Goal: Information Seeking & Learning: Learn about a topic

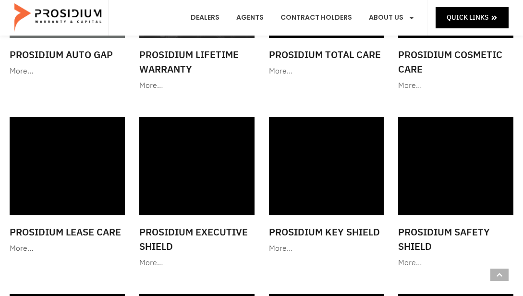
scroll to position [401, 0]
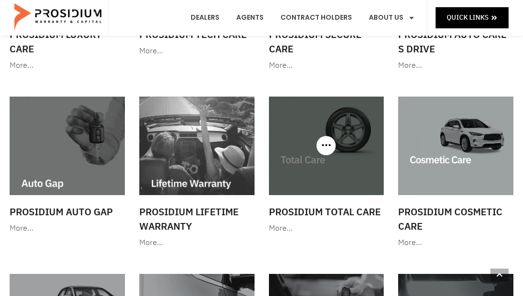
click at [335, 178] on img at bounding box center [326, 146] width 115 height 99
